Goal: Transaction & Acquisition: Purchase product/service

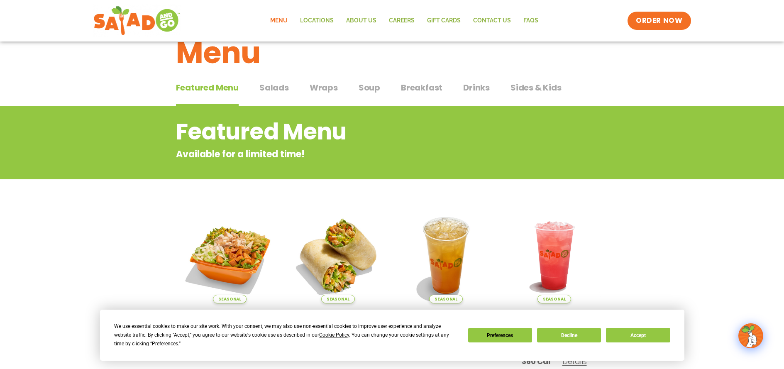
scroll to position [83, 0]
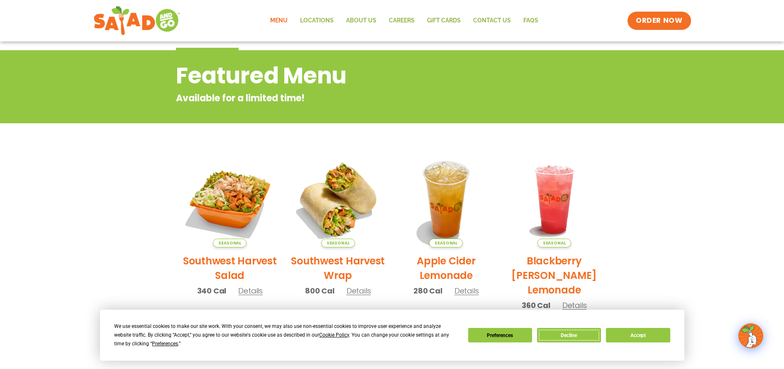
click at [587, 339] on button "Decline" at bounding box center [569, 335] width 64 height 15
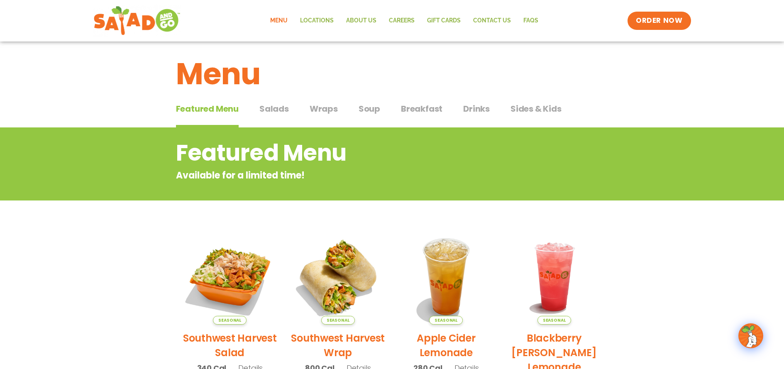
scroll to position [0, 0]
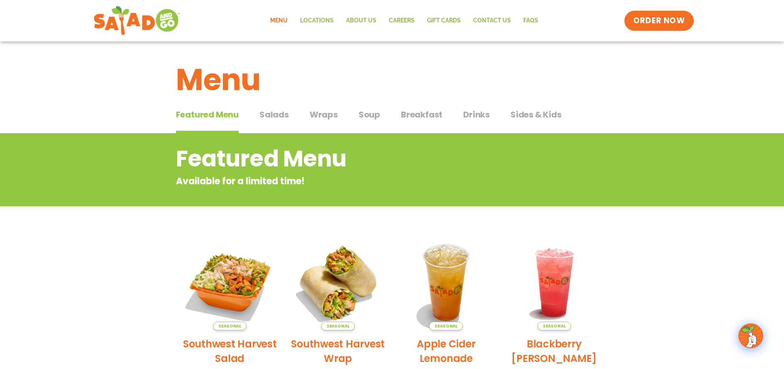
click at [651, 20] on span "ORDER NOW" at bounding box center [658, 20] width 51 height 11
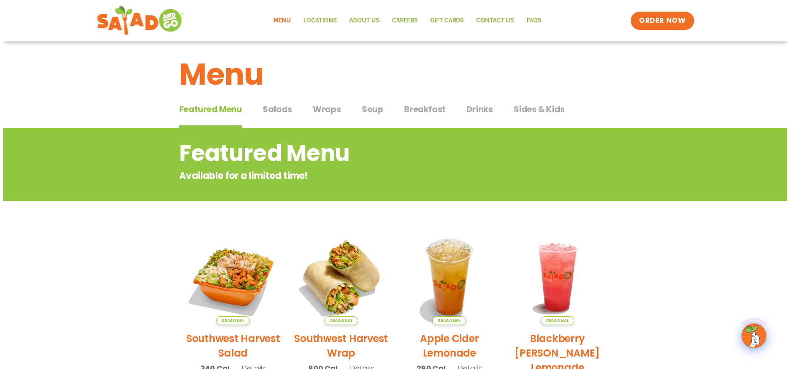
scroll to position [41, 0]
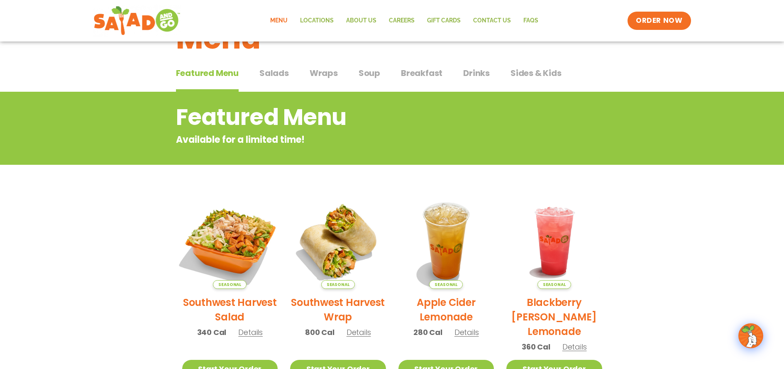
click at [267, 274] on img at bounding box center [229, 241] width 112 height 112
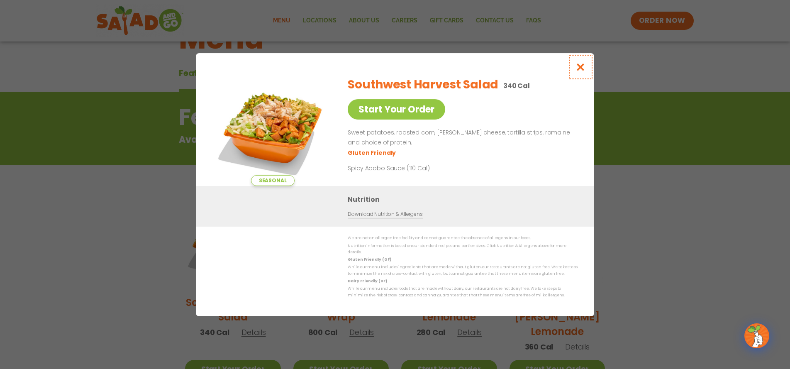
click at [585, 70] on icon "Close modal" at bounding box center [580, 67] width 10 height 9
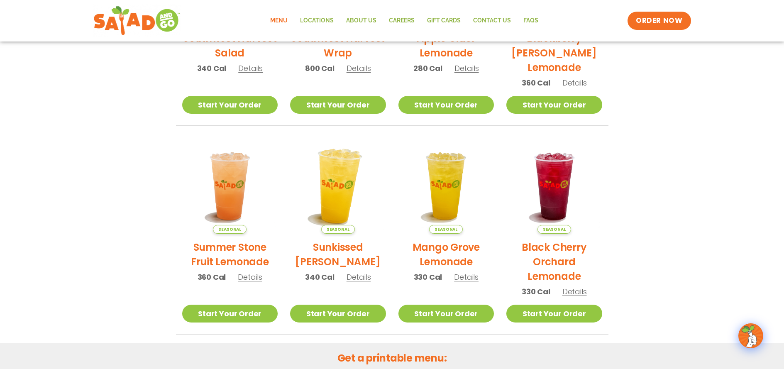
scroll to position [341, 0]
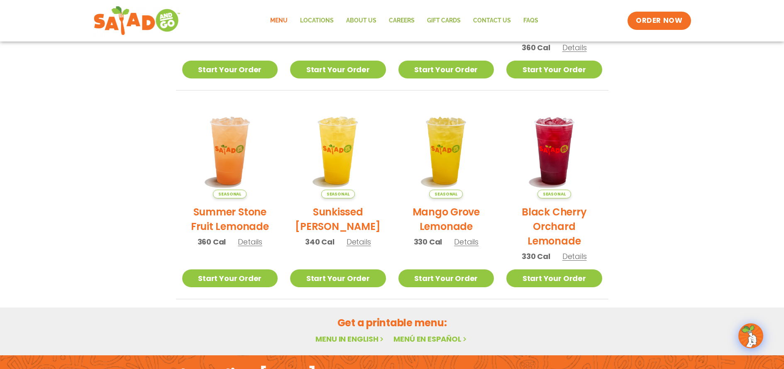
click at [208, 67] on link "Start Your Order" at bounding box center [230, 70] width 96 height 18
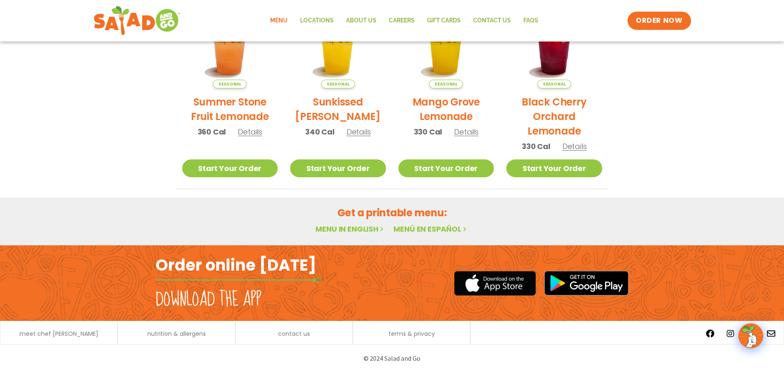
scroll to position [454, 0]
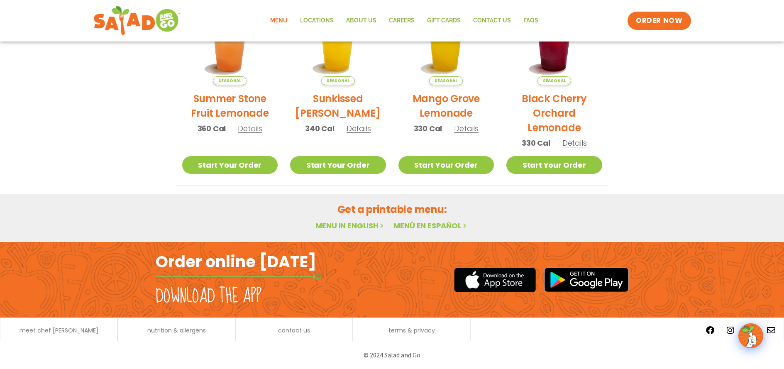
click at [330, 226] on link "Menu in English" at bounding box center [350, 225] width 70 height 10
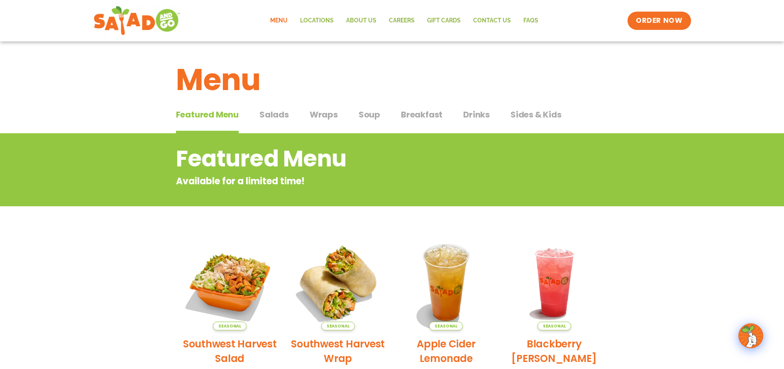
click at [285, 115] on span "Salads" at bounding box center [273, 114] width 29 height 12
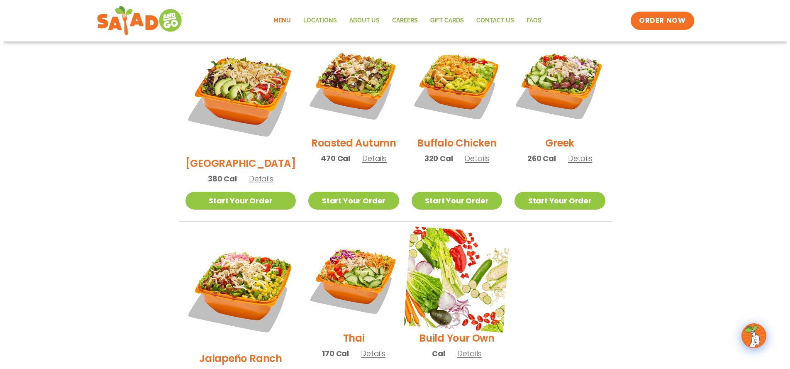
scroll to position [456, 0]
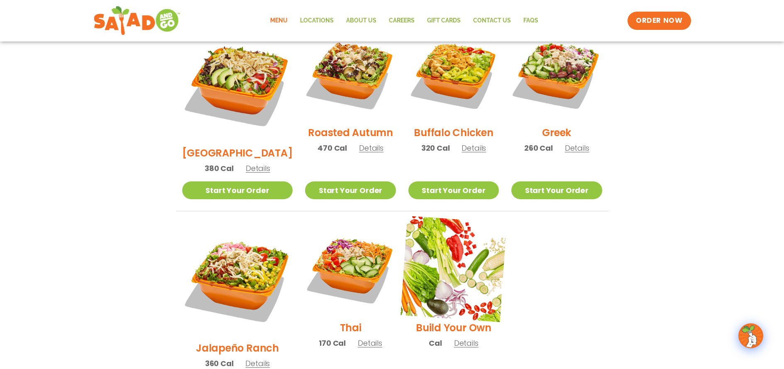
click at [422, 244] on img at bounding box center [453, 269] width 106 height 106
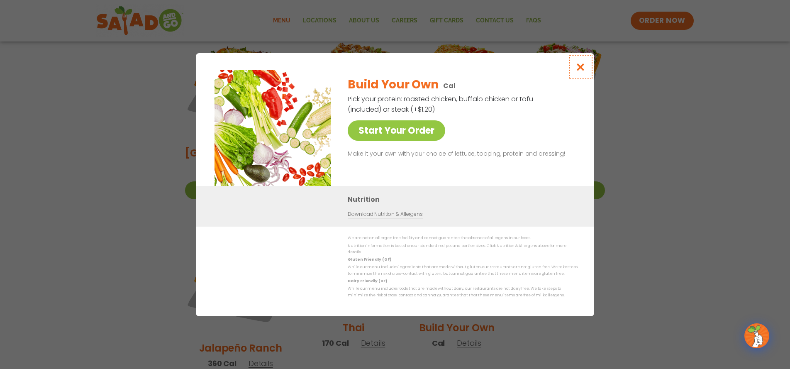
click at [584, 69] on icon "Close modal" at bounding box center [580, 67] width 10 height 9
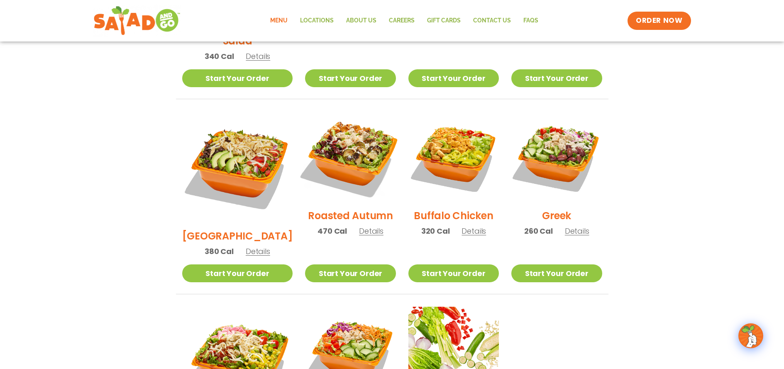
scroll to position [365, 0]
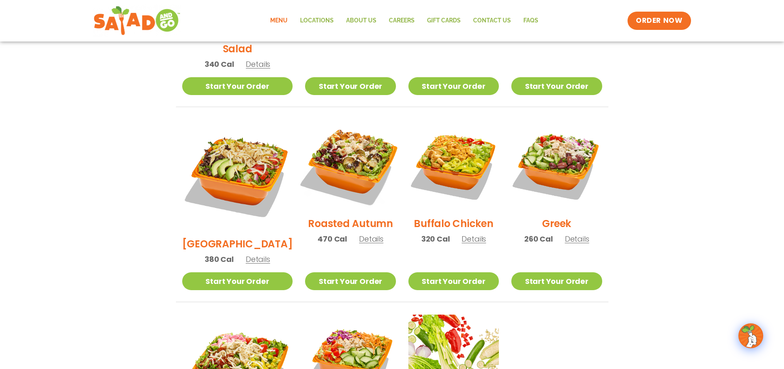
click at [353, 154] on img at bounding box center [350, 165] width 106 height 106
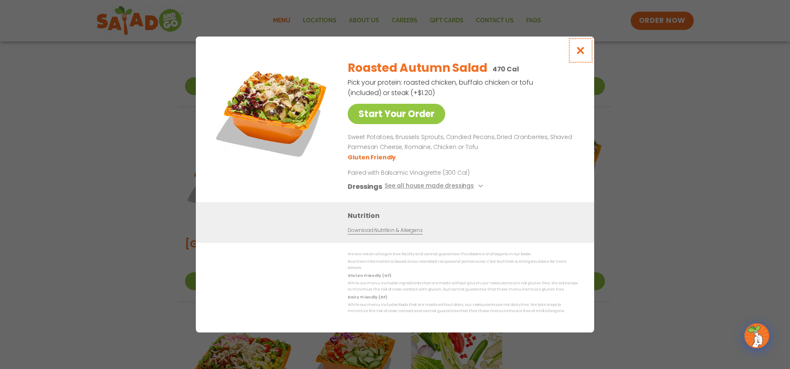
click at [578, 53] on icon "Close modal" at bounding box center [580, 50] width 10 height 9
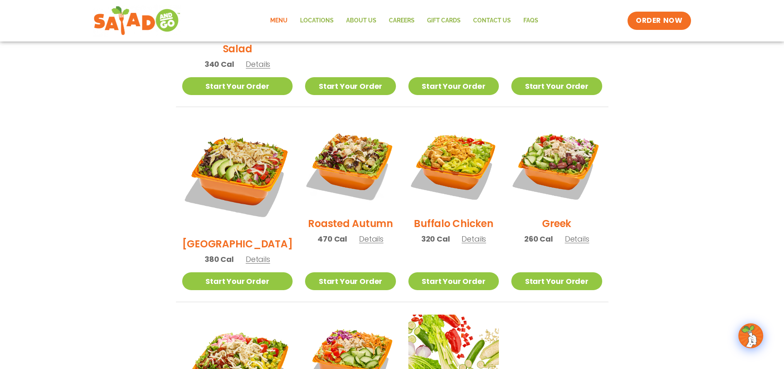
click at [701, 96] on section "Salads Our house-made dressings make our huge portions even more delicious. Goo…" at bounding box center [392, 132] width 784 height 729
